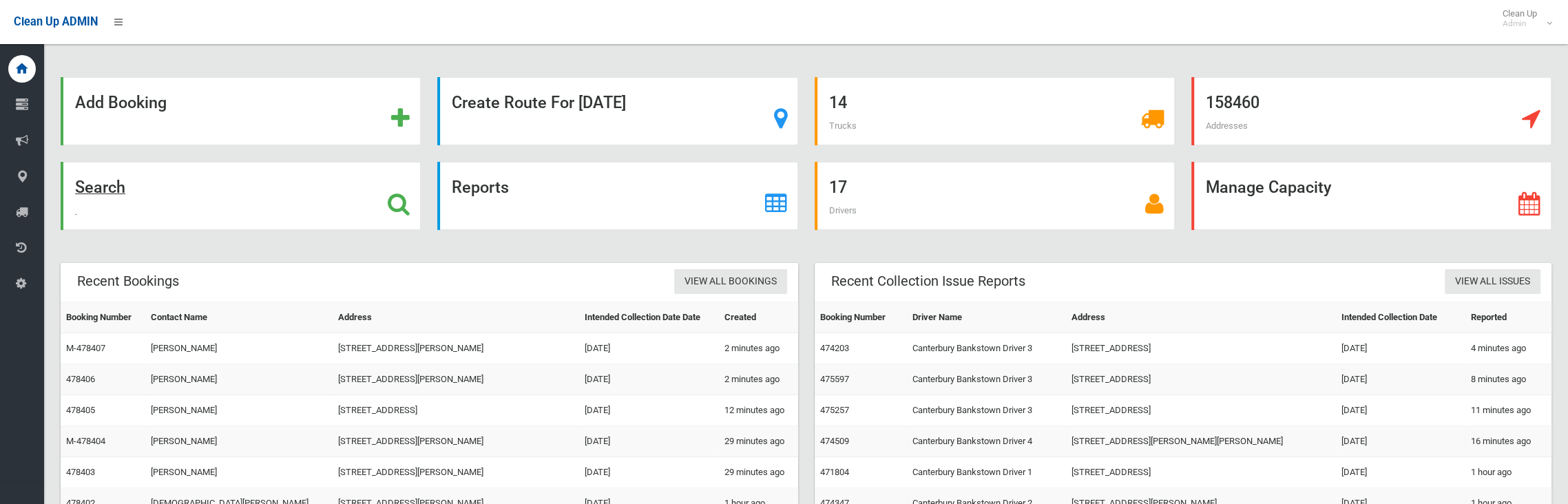
click at [94, 192] on strong "Search" at bounding box center [100, 188] width 50 height 19
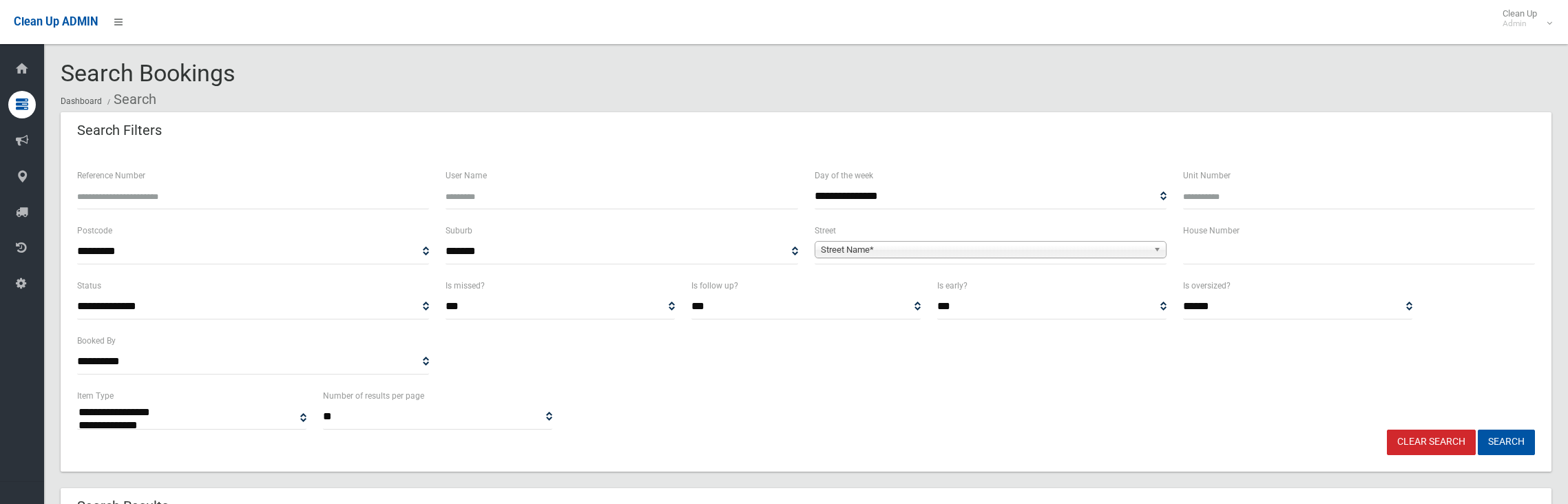
select select
click at [1247, 249] on input "text" at bounding box center [1359, 251] width 352 height 25
click at [1210, 254] on input "text" at bounding box center [1359, 251] width 352 height 25
click at [186, 207] on input "Reference Number" at bounding box center [253, 196] width 352 height 25
type input "******"
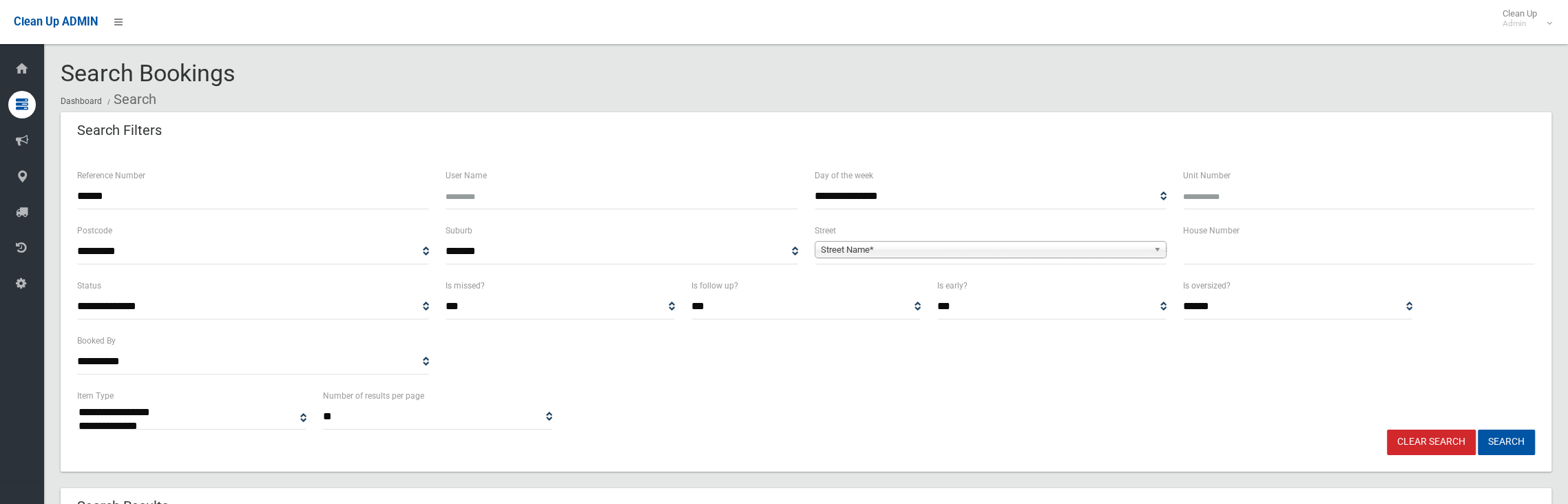
click at [1478, 430] on button "Search" at bounding box center [1506, 442] width 57 height 25
select select
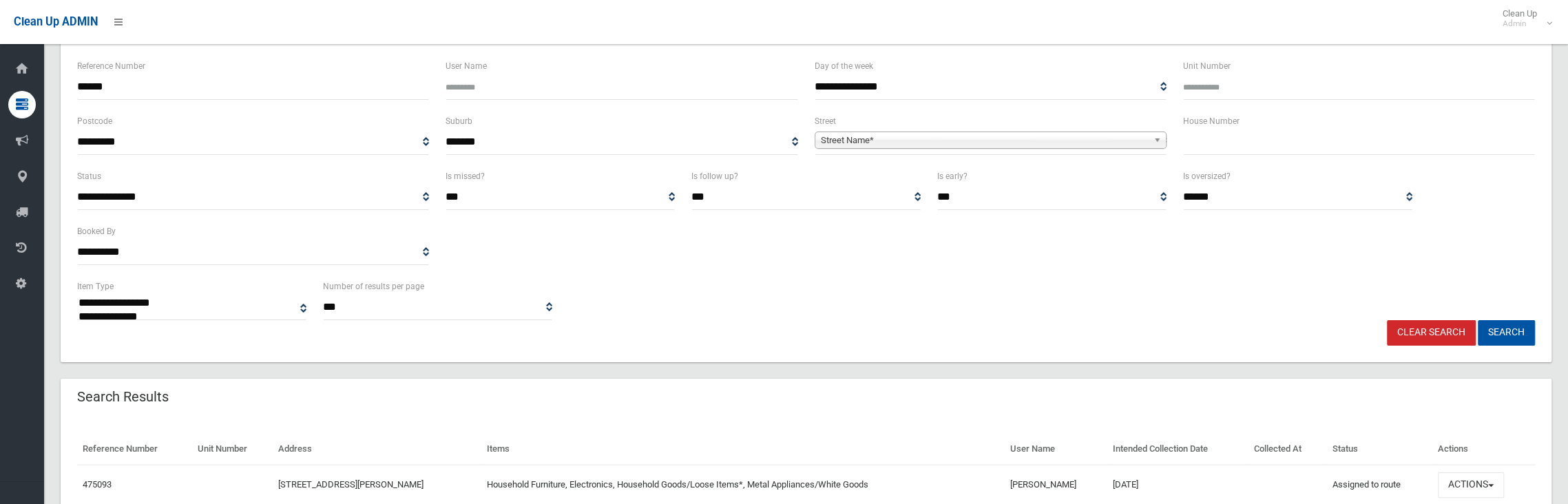
scroll to position [138, 0]
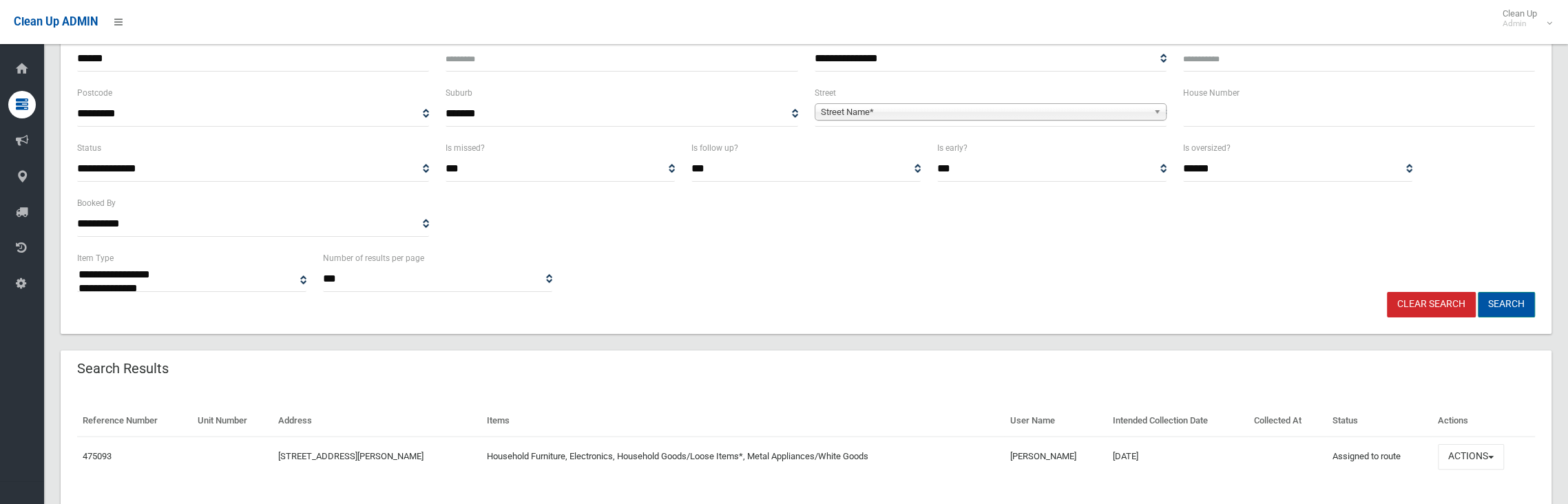
click at [1500, 305] on button "Search" at bounding box center [1506, 304] width 57 height 25
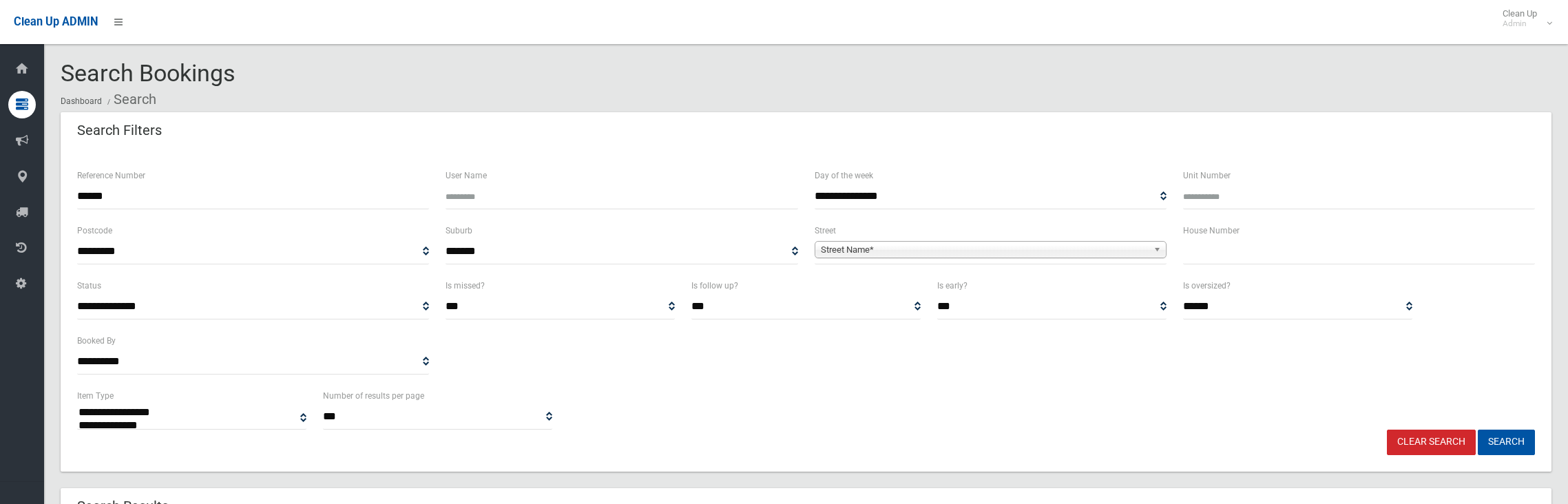
select select
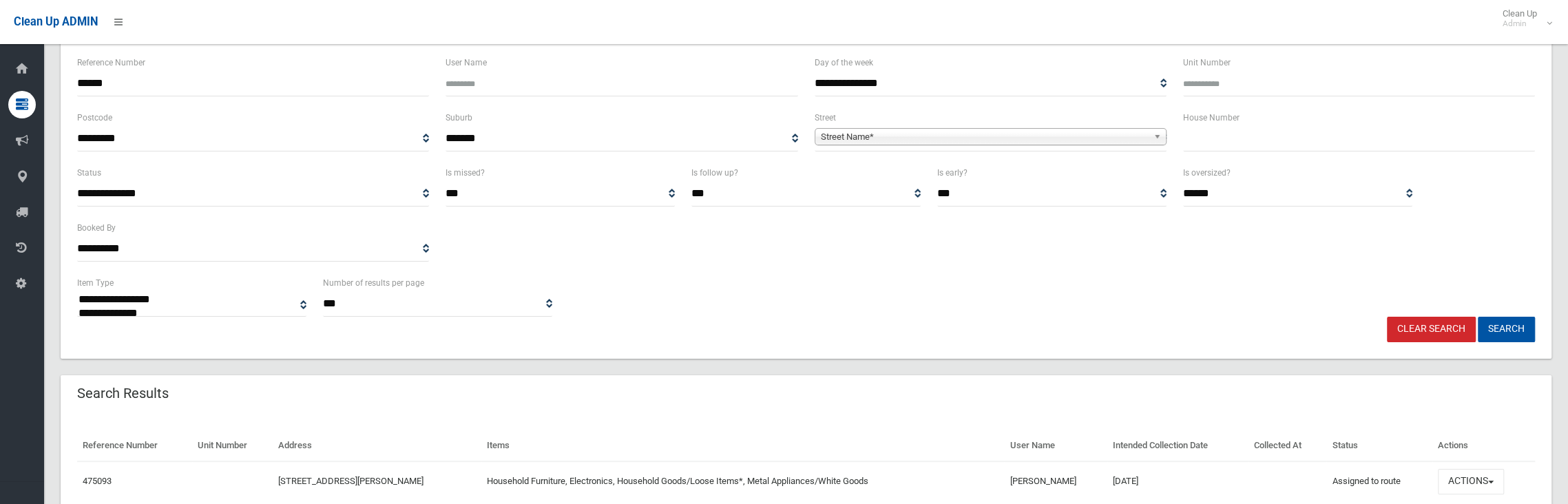
scroll to position [175, 0]
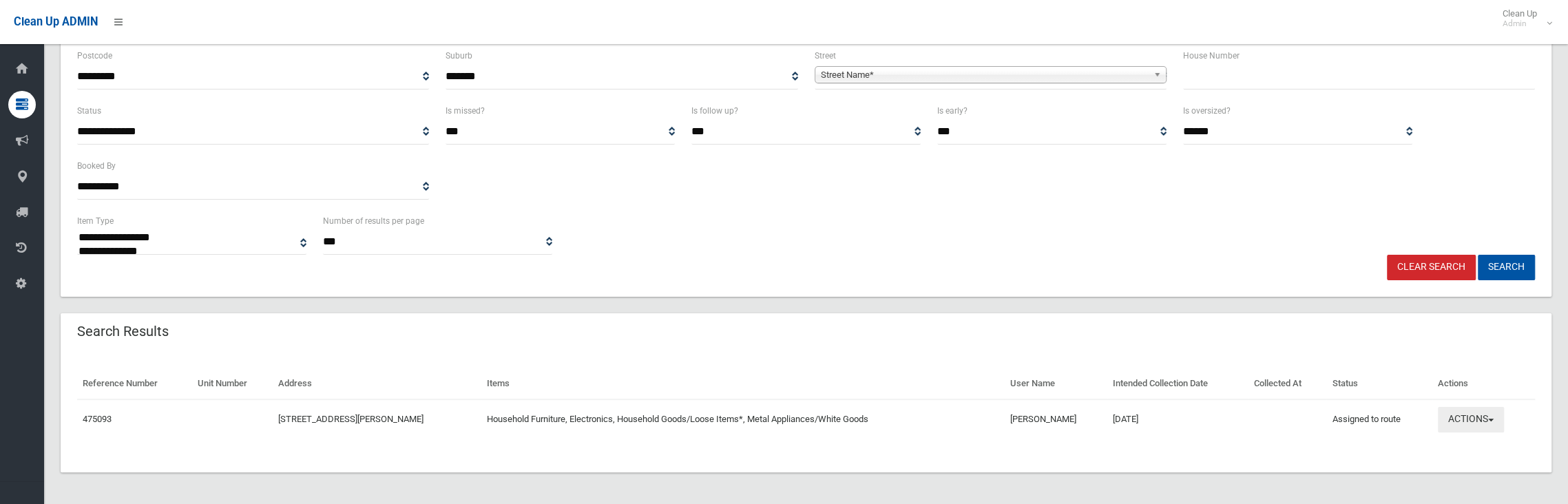
click at [1463, 418] on button "Actions" at bounding box center [1471, 419] width 66 height 25
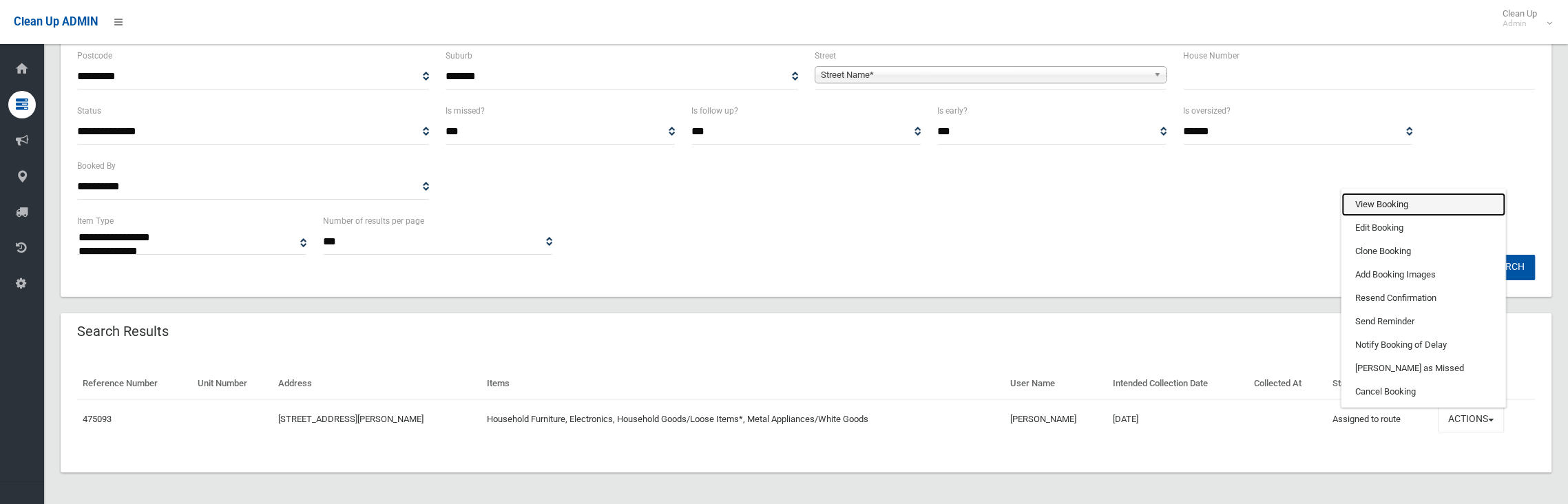
click at [1398, 202] on link "View Booking" at bounding box center [1424, 204] width 164 height 23
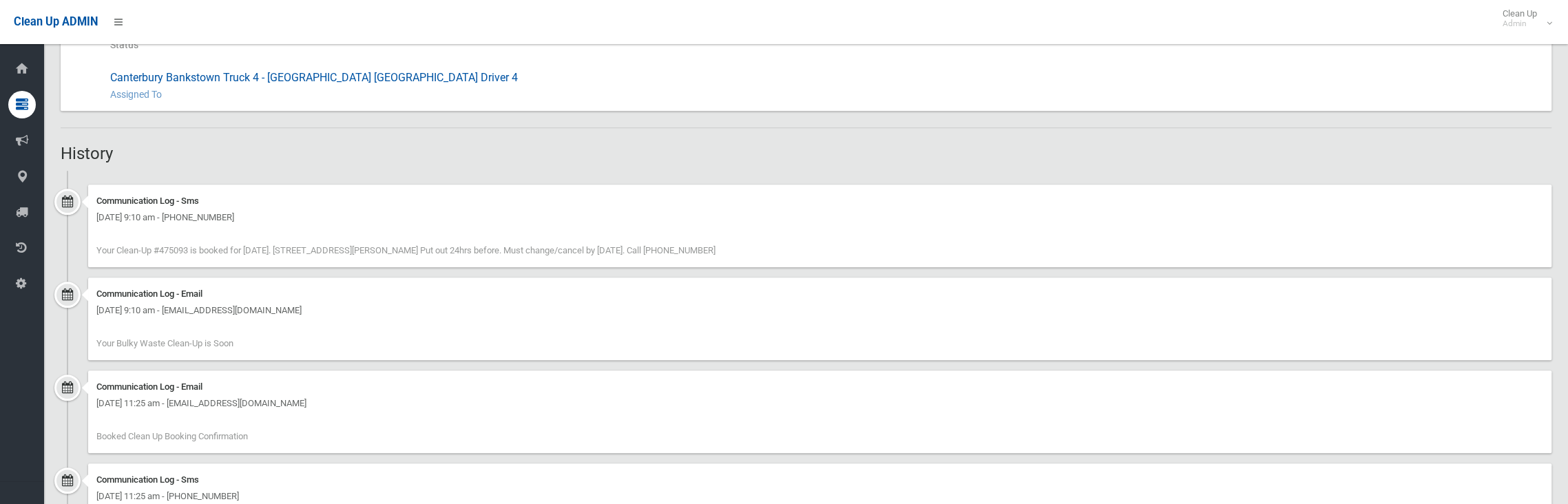
scroll to position [826, 0]
